Goal: Task Accomplishment & Management: Manage account settings

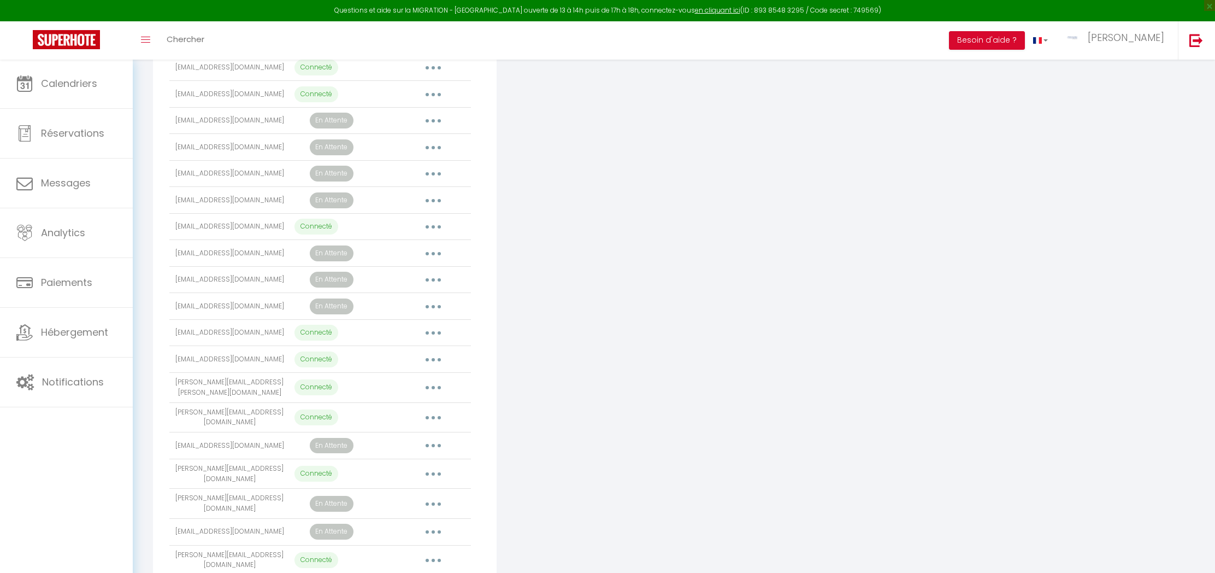
scroll to position [294, 0]
click at [80, 69] on link "Calendriers" at bounding box center [66, 83] width 133 height 49
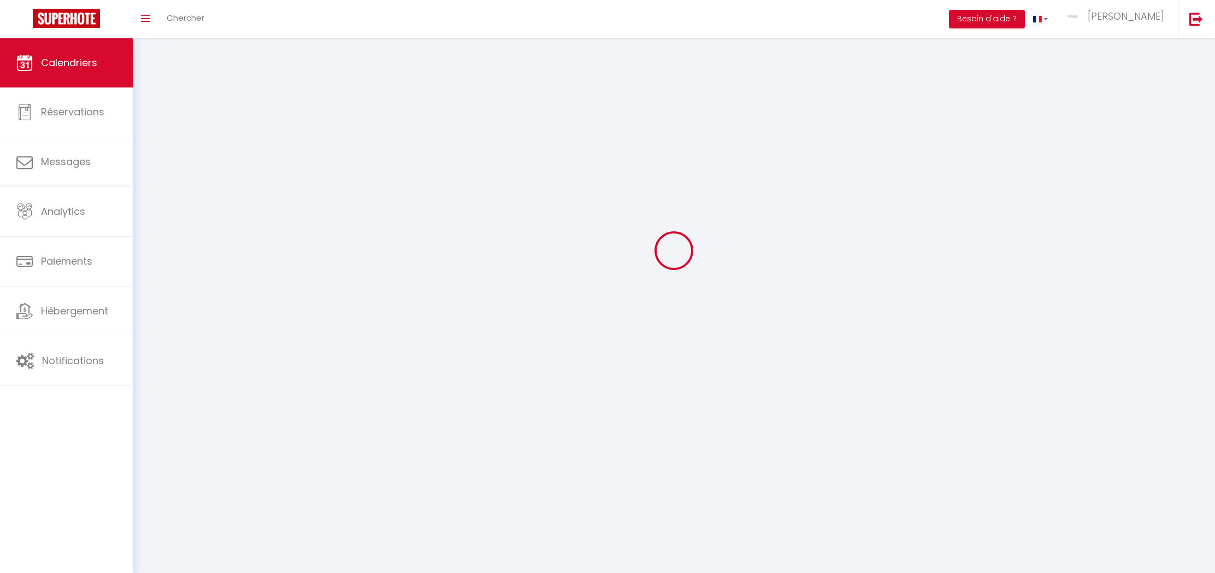
scroll to position [59, 0]
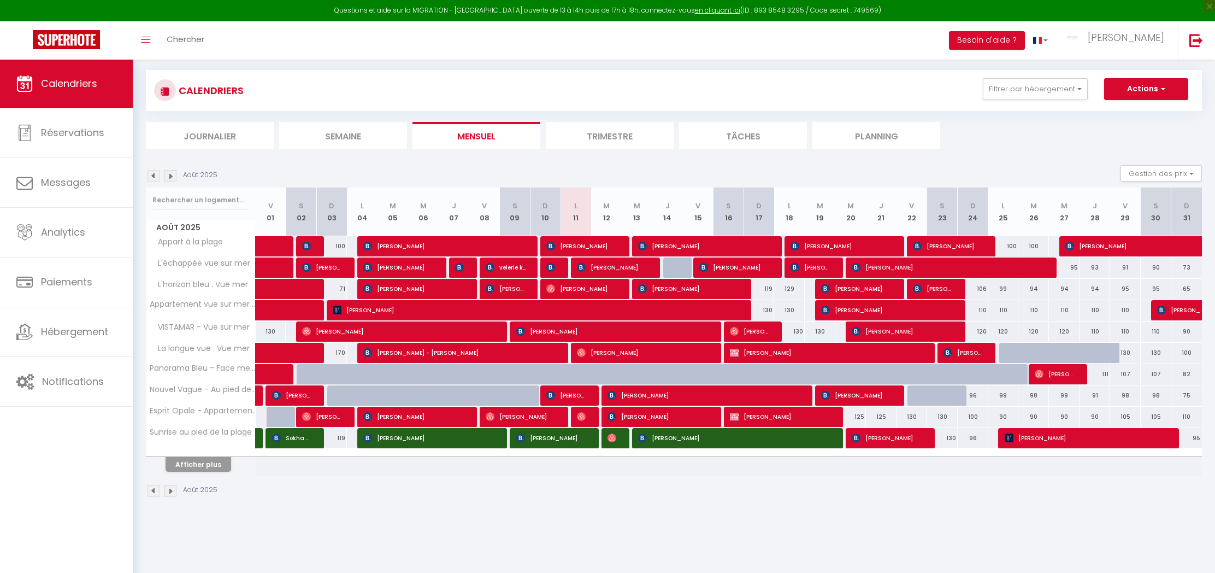
click at [197, 469] on button "Afficher plus" at bounding box center [199, 464] width 66 height 15
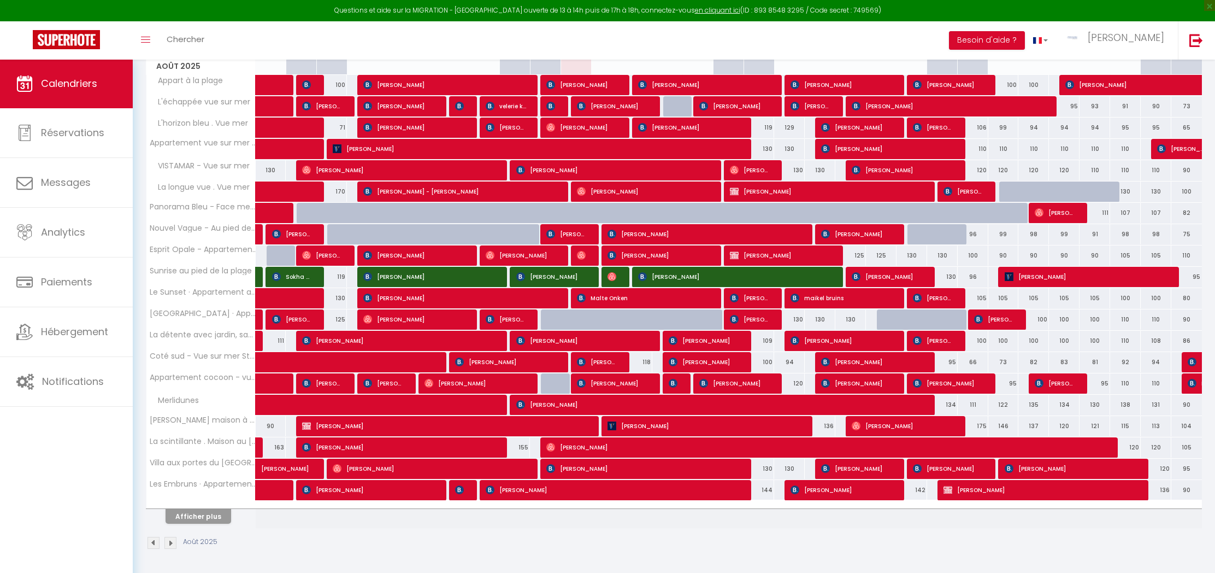
scroll to position [220, 0]
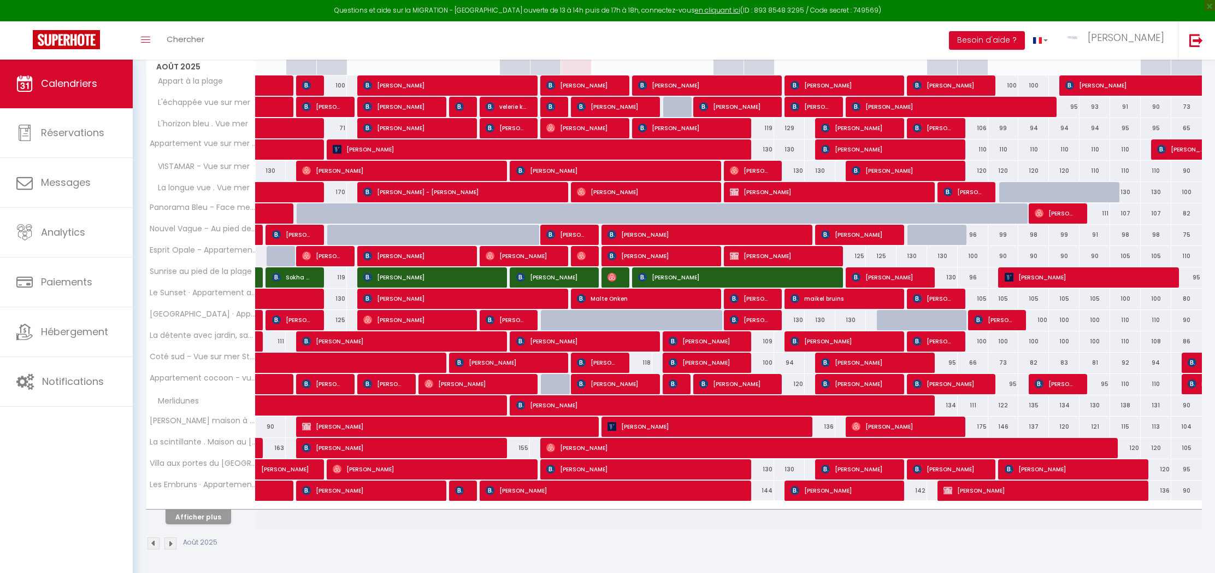
click at [211, 517] on button "Afficher plus" at bounding box center [199, 516] width 66 height 15
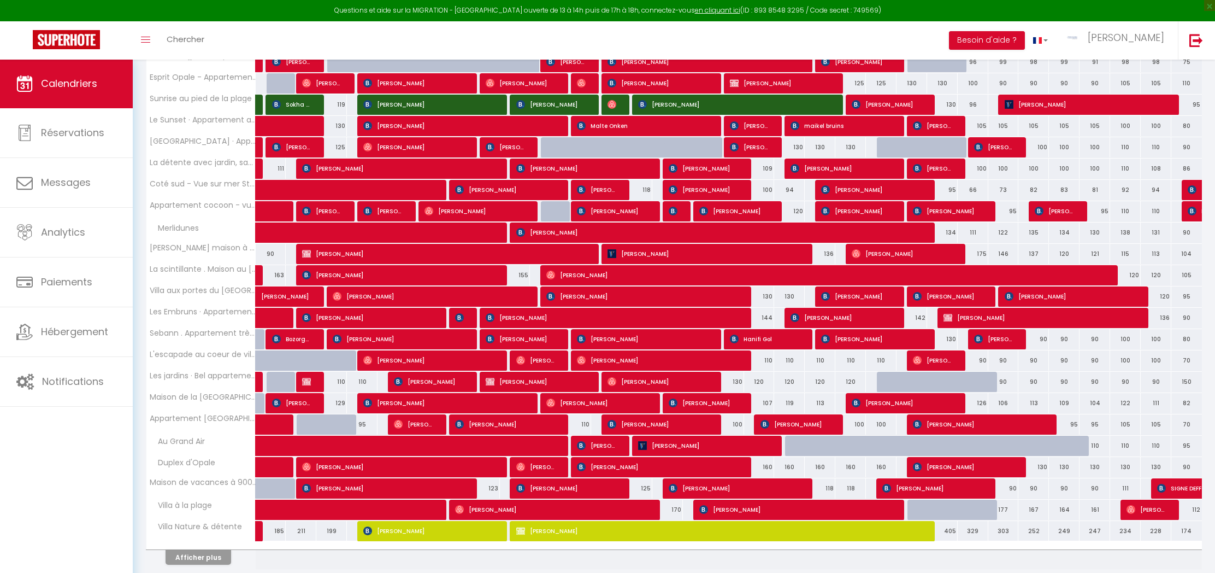
scroll to position [393, 0]
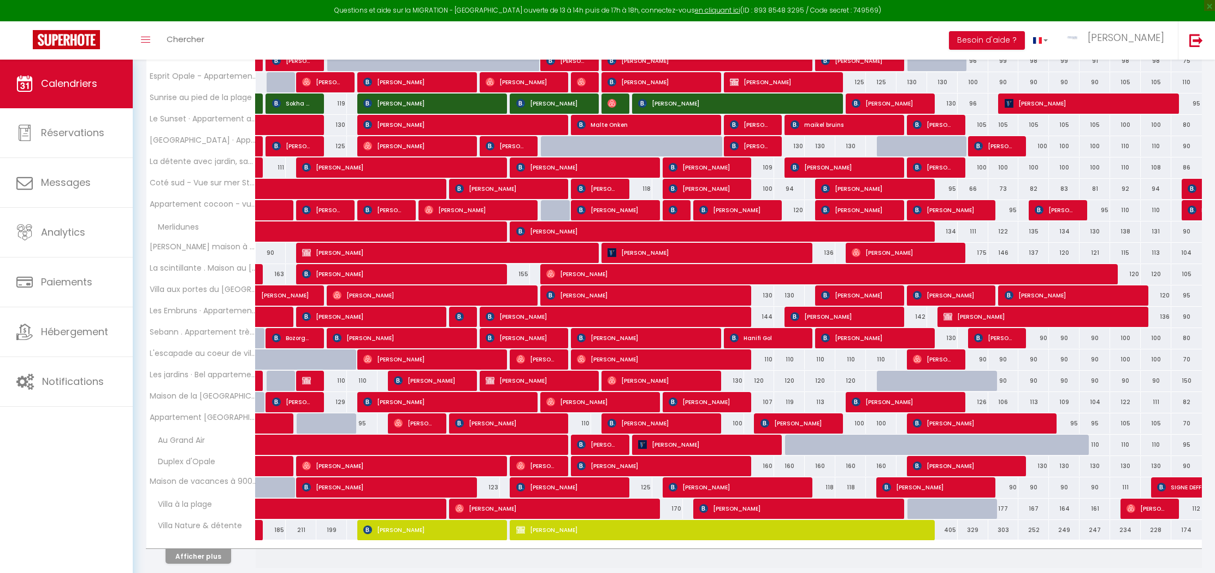
click at [205, 558] on button "Afficher plus" at bounding box center [199, 555] width 66 height 15
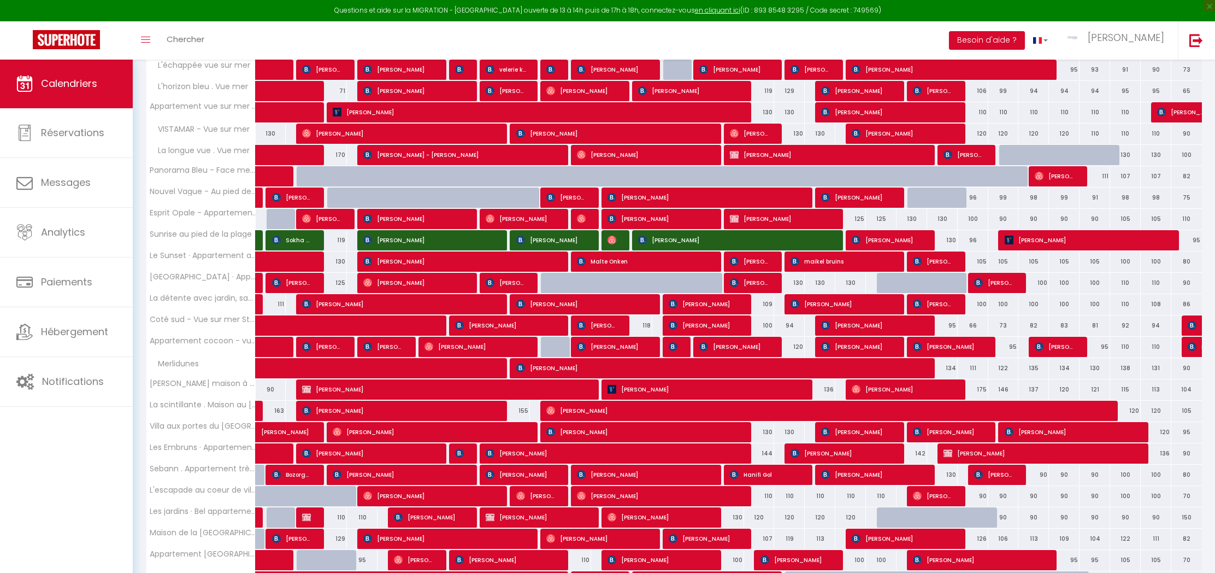
scroll to position [269, 0]
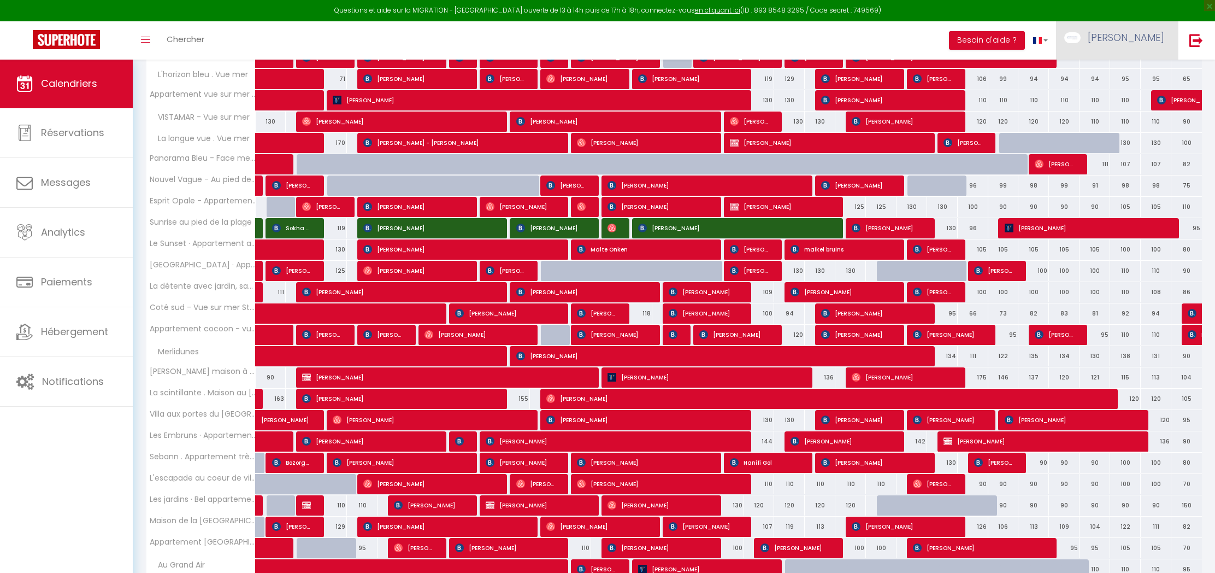
click at [1081, 38] on img at bounding box center [1072, 37] width 16 height 11
click at [1122, 76] on link "Paramètres" at bounding box center [1134, 76] width 81 height 19
select select "fr"
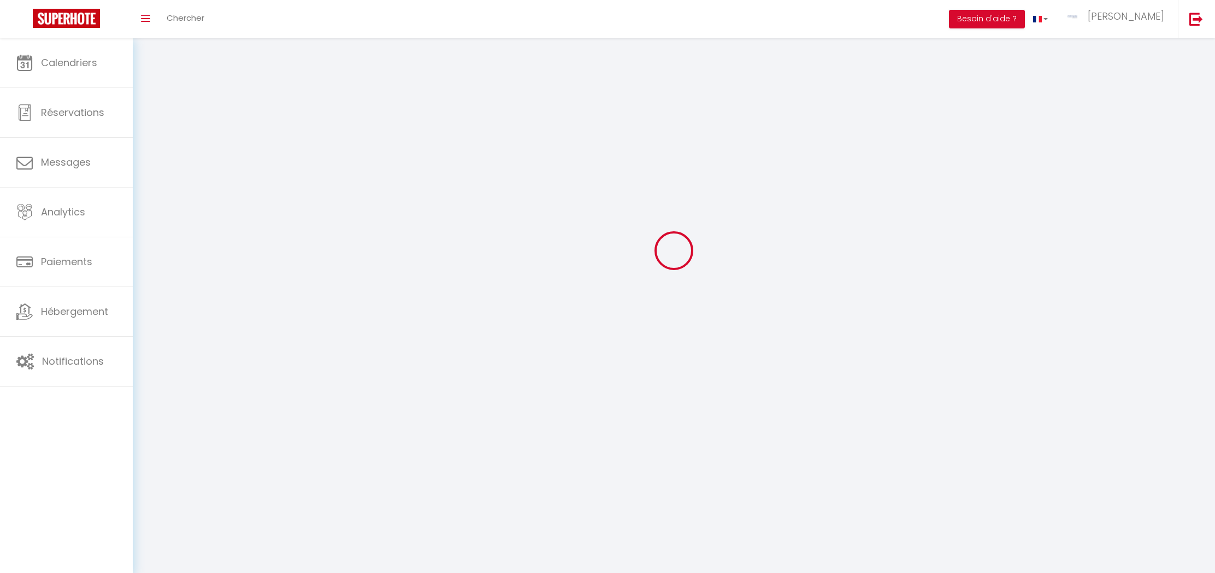
type input "[PERSON_NAME]"
type input "RAMET"
type input "0767169002"
type input "[GEOGRAPHIC_DATA]"
type input "62155"
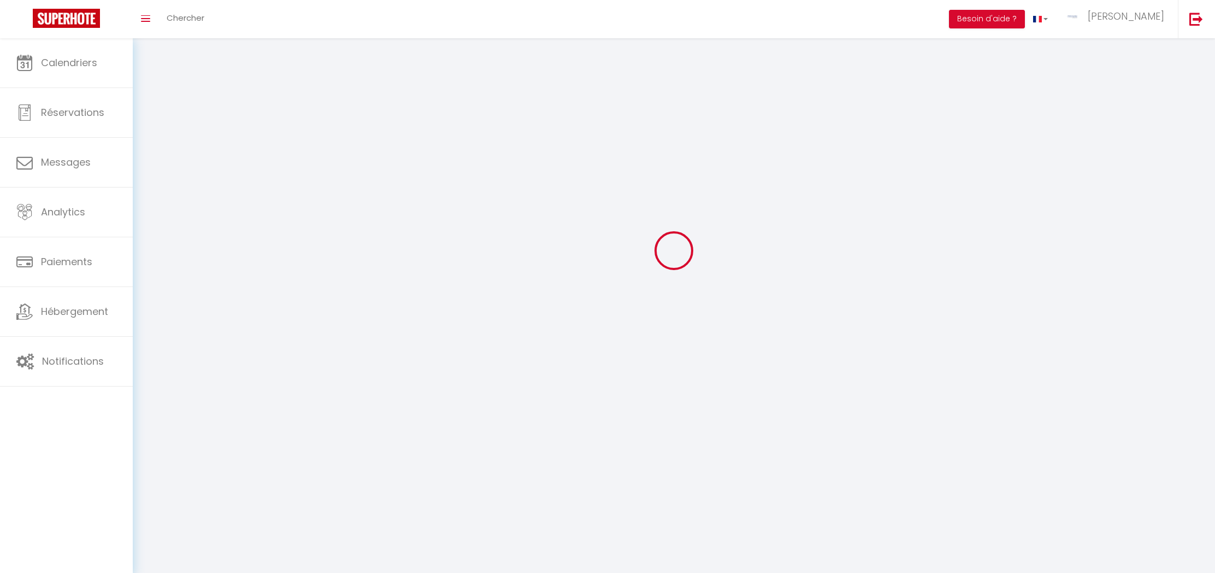
type input "MERLIMONT"
type input "rBCQuQW2Qv6VUT6MbczOney3z"
type input "jPpwBMc03DRYLeDRwwT9tfYia"
type input "[URL][DOMAIN_NAME]"
type input "FO27250"
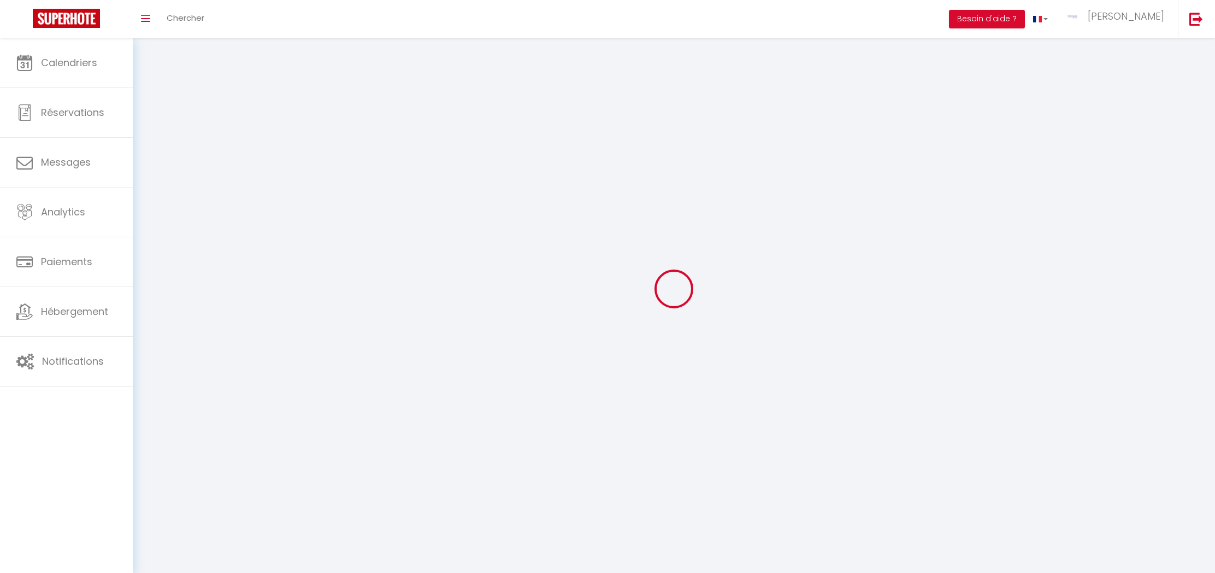
select select "1"
select select "28"
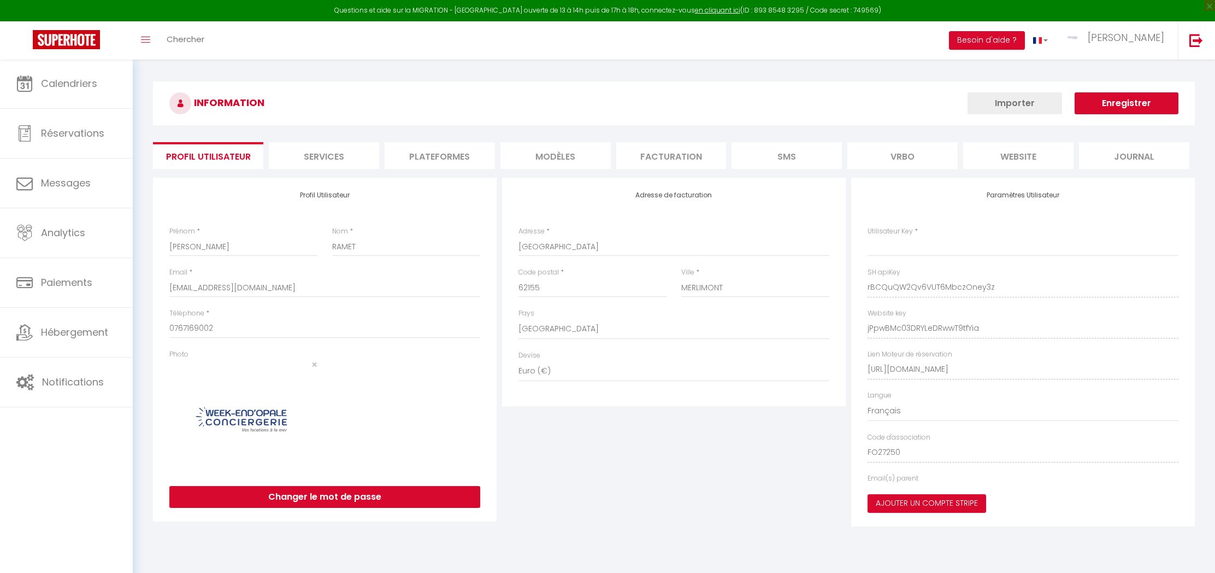
type input "rBCQuQW2Qv6VUT6MbczOney3z"
type input "jPpwBMc03DRYLeDRwwT9tfYia"
type input "[URL][DOMAIN_NAME]"
select select "fr"
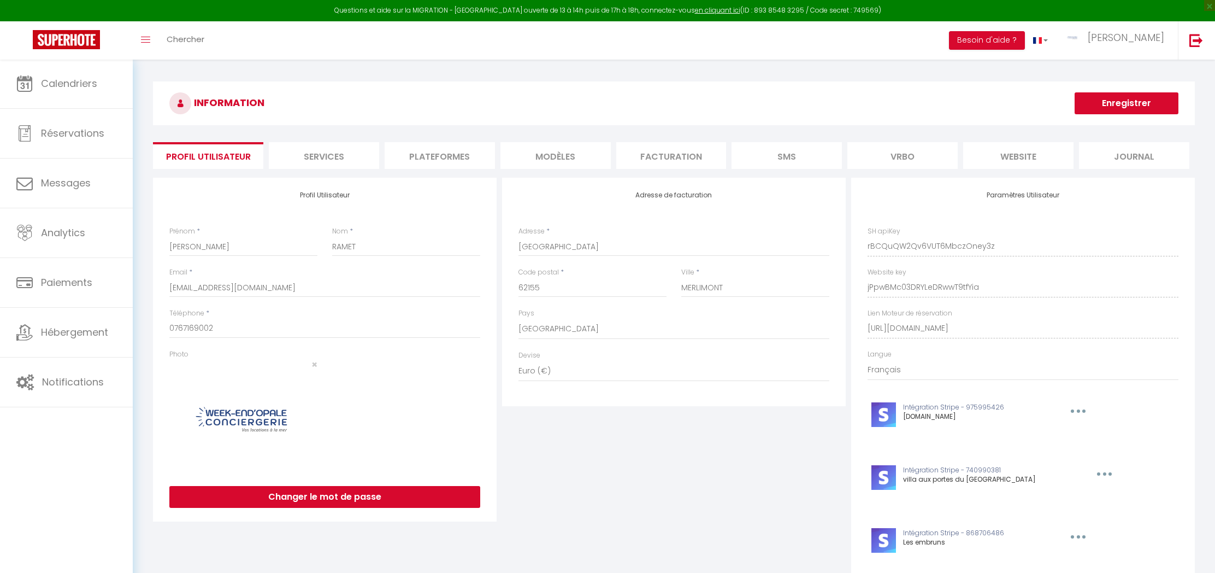
click at [459, 158] on li "Plateformes" at bounding box center [440, 155] width 110 height 27
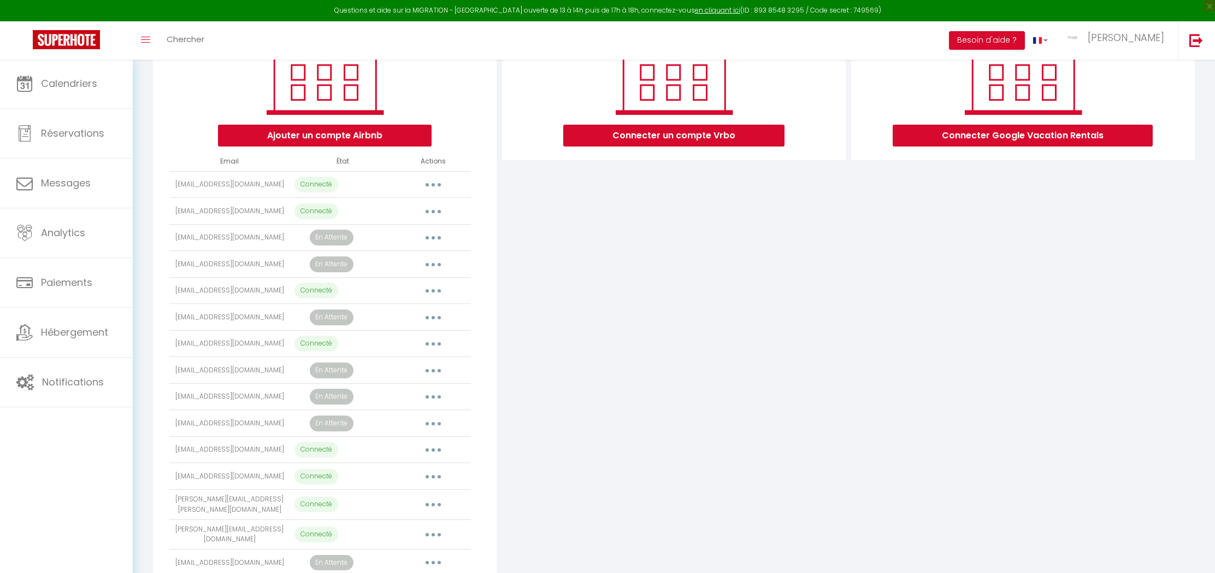
scroll to position [176, 0]
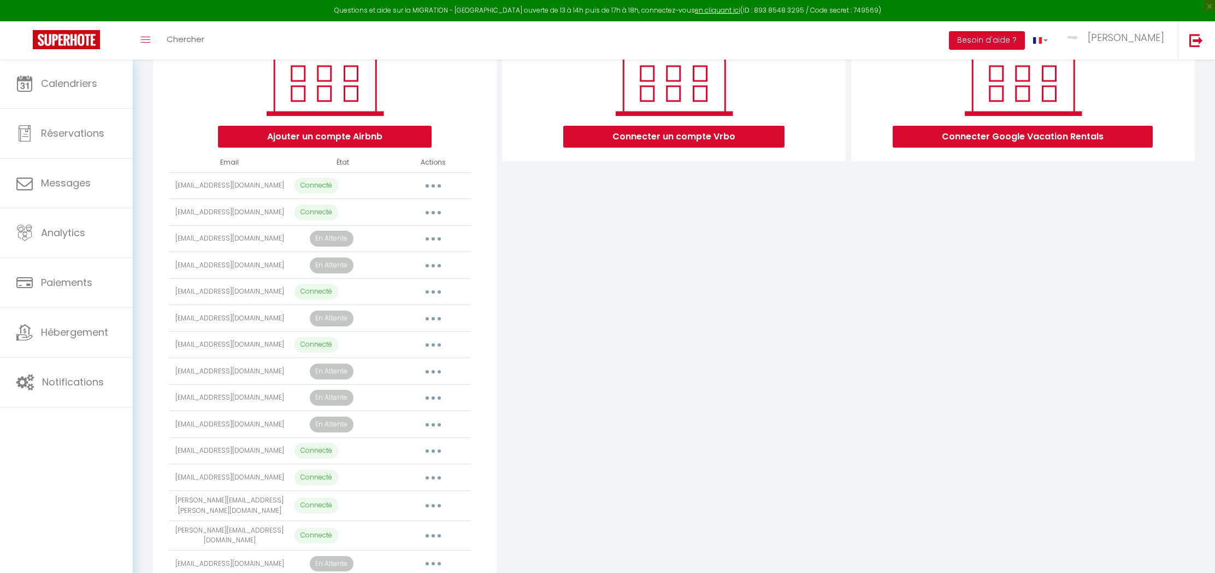
click at [434, 241] on button "button" at bounding box center [433, 238] width 31 height 17
click at [366, 300] on link "Reconnecter le compte" at bounding box center [384, 302] width 121 height 19
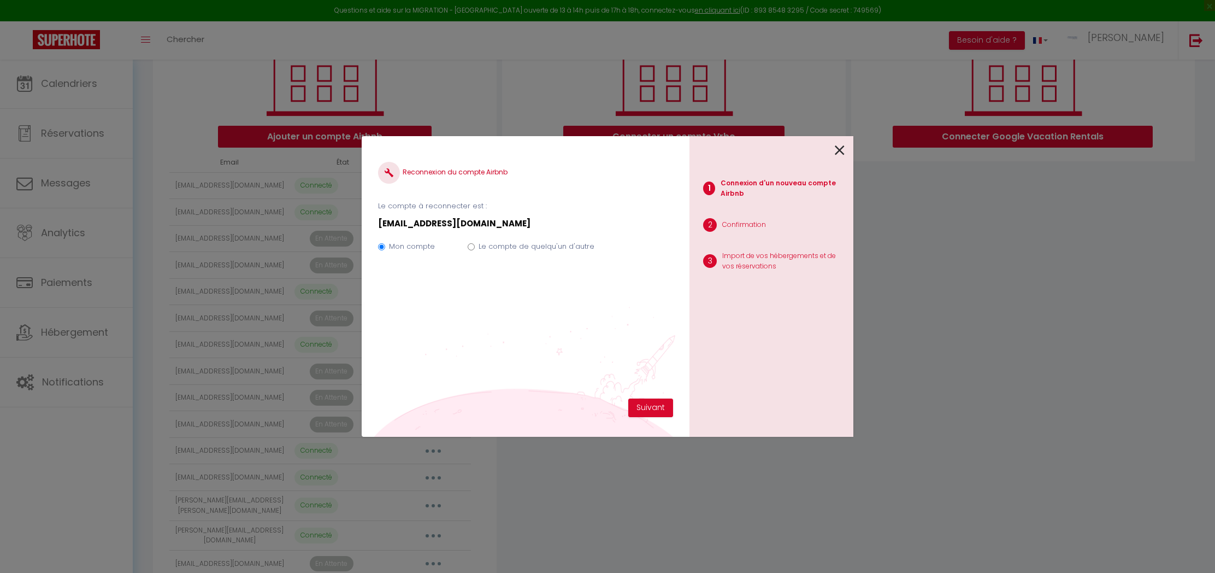
click at [500, 246] on label "Le compte de quelqu'un d'autre" at bounding box center [537, 246] width 116 height 11
click at [475, 246] on input "Le compte de quelqu'un d'autre" at bounding box center [471, 246] width 7 height 7
radio input "true"
radio input "false"
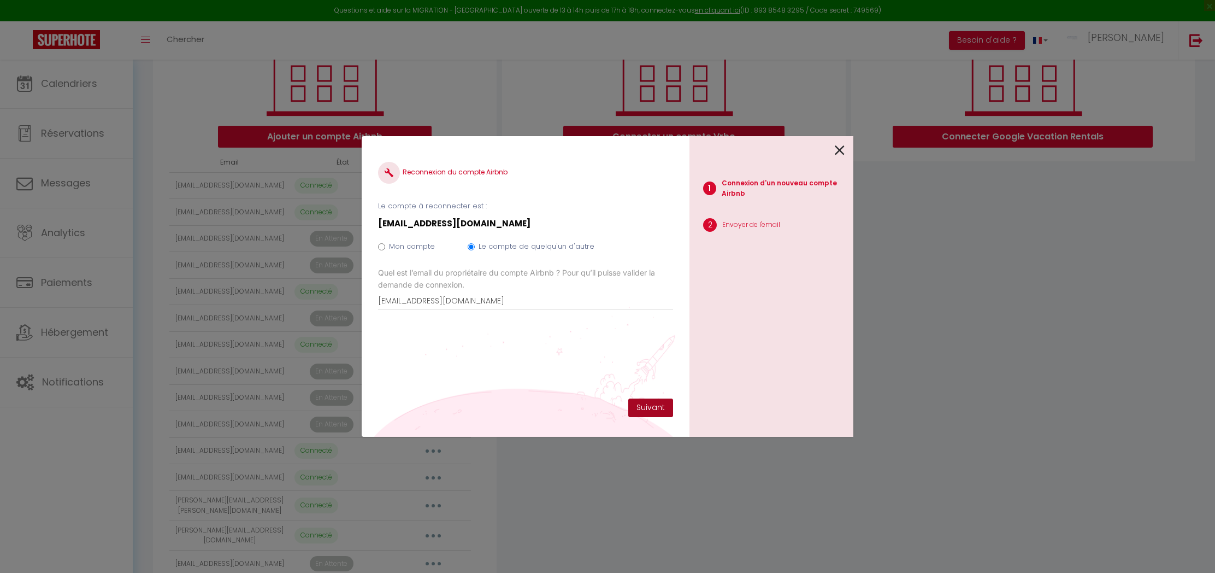
click at [656, 410] on button "Suivant" at bounding box center [650, 407] width 45 height 19
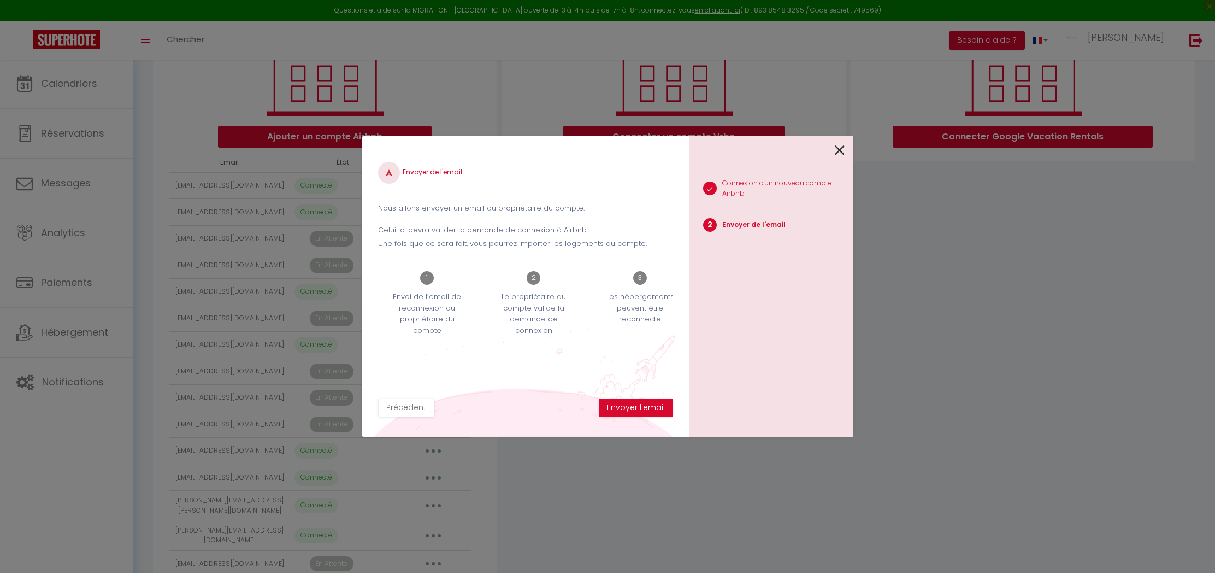
click at [656, 410] on button "Envoyer l'email" at bounding box center [636, 407] width 74 height 19
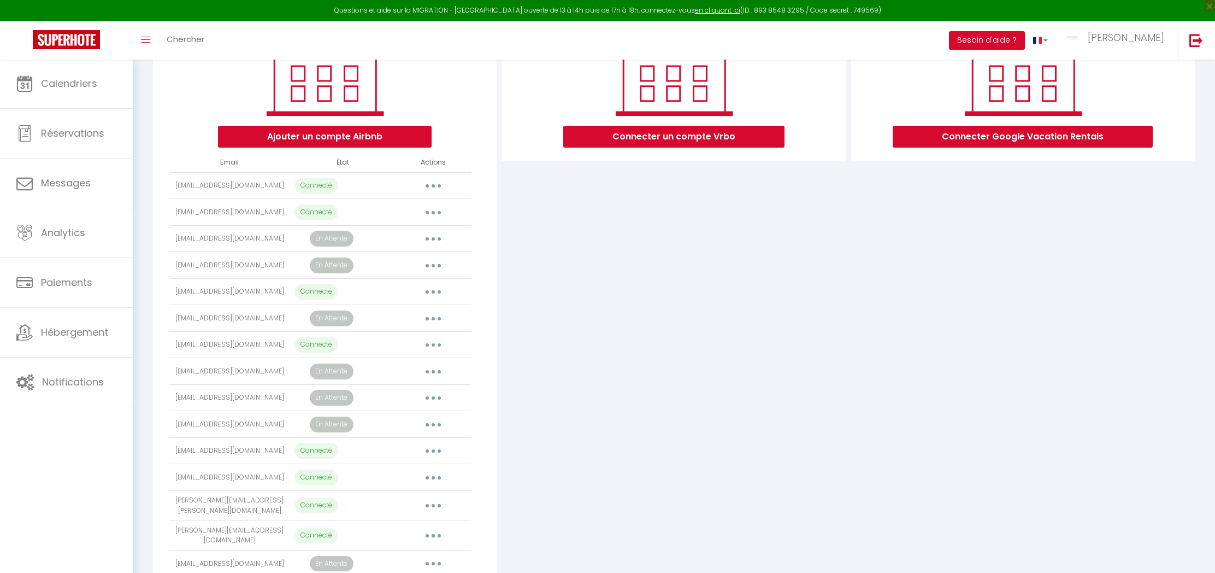
scroll to position [179, 0]
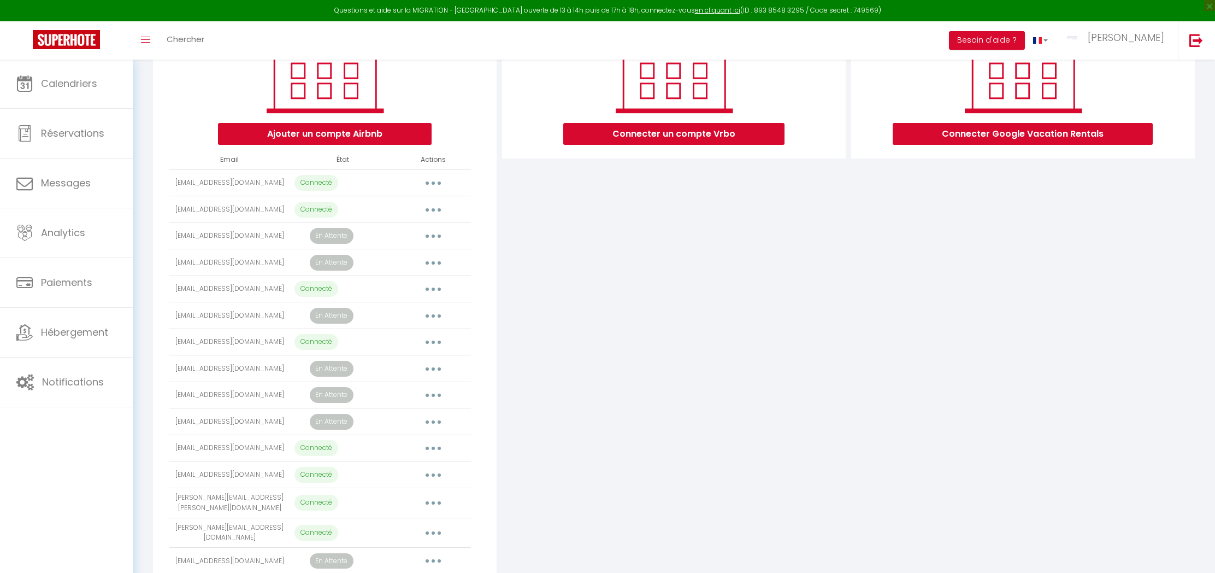
drag, startPoint x: 187, startPoint y: 234, endPoint x: 274, endPoint y: 237, distance: 86.9
click at [274, 237] on td "[EMAIL_ADDRESS][DOMAIN_NAME]" at bounding box center [229, 235] width 121 height 27
click at [55, 92] on link "Calendriers" at bounding box center [66, 83] width 133 height 49
